Goal: Transaction & Acquisition: Purchase product/service

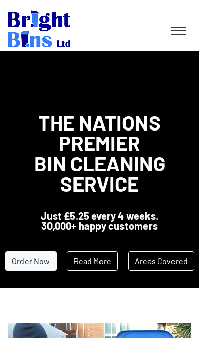
click at [40, 262] on link "Order Now" at bounding box center [31, 261] width 52 height 19
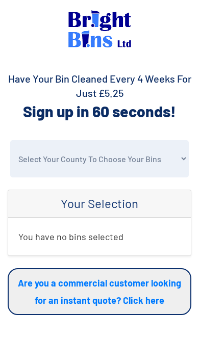
click at [156, 156] on select "Select Your County To Choose Your Bins Cheshire Conwy Denbighshire Flintshire S…" at bounding box center [99, 158] width 179 height 37
select select "Denbighshire"
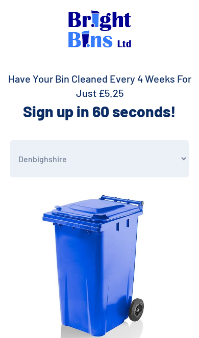
click at [167, 155] on select "Select Your County To Choose Your Bins Cheshire Conwy Denbighshire Flintshire S…" at bounding box center [99, 158] width 179 height 37
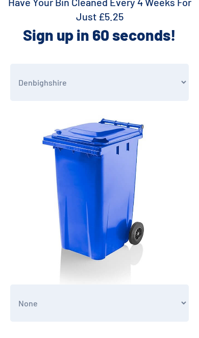
scroll to position [143, 0]
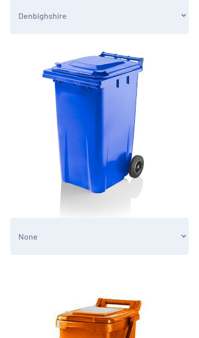
click at [140, 231] on select "None General Waste Bin - X1 (£5.25) General Waste Bin - X2 (£10.50) General Was…" at bounding box center [99, 236] width 179 height 37
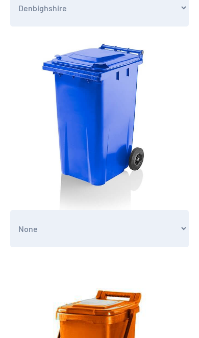
scroll to position [152, 0]
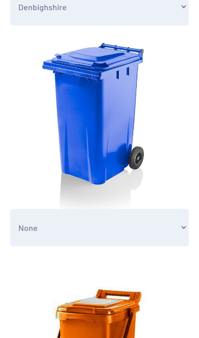
click at [134, 236] on select "None General Waste Bin - X1 (£5.25) General Waste Bin - X2 (£10.50) General Was…" at bounding box center [99, 227] width 179 height 37
select select "1"
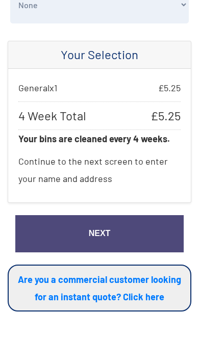
scroll to position [1000, 0]
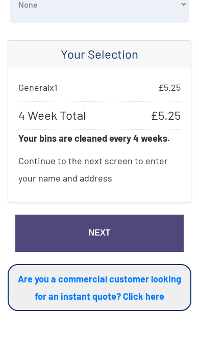
click at [140, 230] on link "Next" at bounding box center [99, 233] width 168 height 37
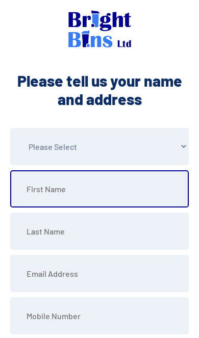
click at [160, 193] on input "text" at bounding box center [99, 188] width 179 height 37
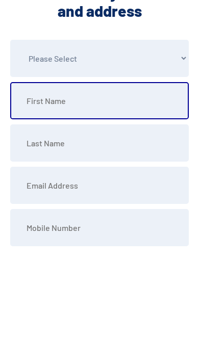
type input "Jacob"
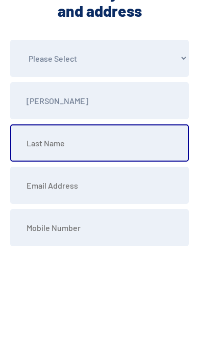
type input "Grosvenor"
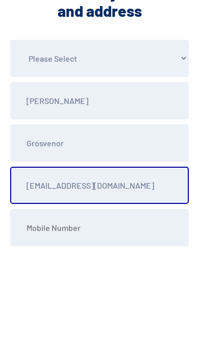
type input "welshj34@hotmail.com"
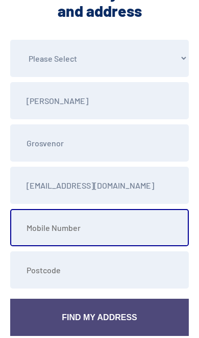
click at [127, 230] on input "tel" at bounding box center [99, 227] width 179 height 37
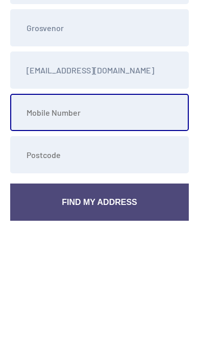
type input "07846755169"
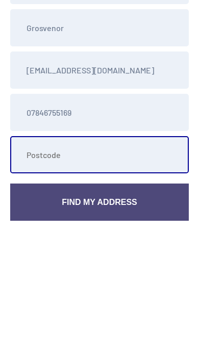
type input "LL198TH"
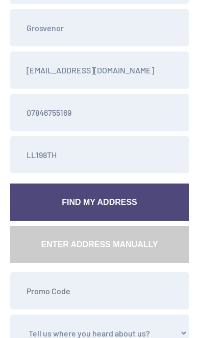
click at [148, 207] on link "Find My Address" at bounding box center [99, 202] width 179 height 37
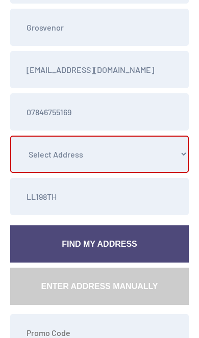
click at [159, 158] on select "Select Address 17 South Avenue, , , , , Prestatyn, Denbighshire 19 South Avenue…" at bounding box center [99, 154] width 179 height 37
select select "Denbighshire"
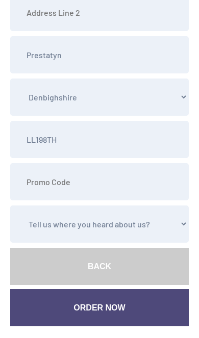
scroll to position [387, 0]
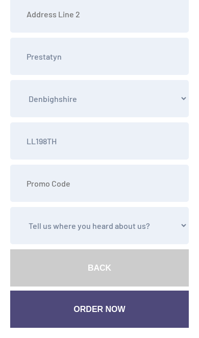
click at [113, 315] on link "Order Now" at bounding box center [99, 309] width 179 height 37
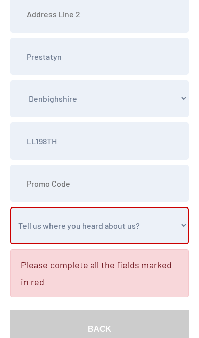
click at [159, 223] on select "Tell us where you heard about us? Word of Mouth Leaflet Sticker On Bin Spoke To…" at bounding box center [99, 225] width 179 height 37
select select "Social Media"
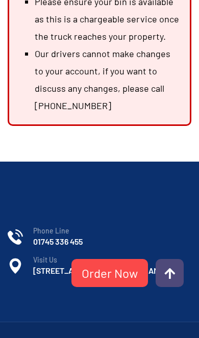
scroll to position [577, 0]
